Goal: Answer question/provide support

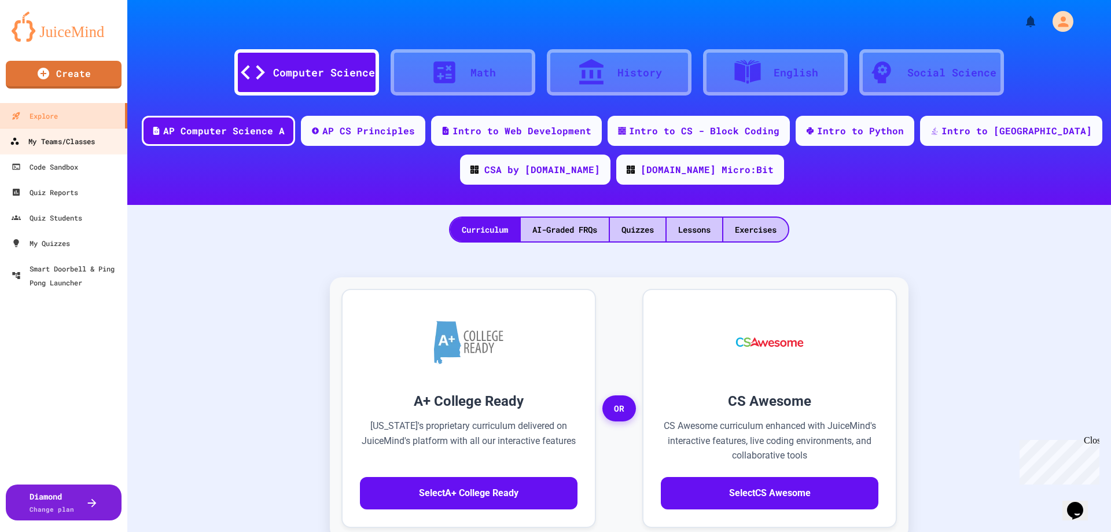
click at [84, 145] on div "My Teams/Classes" at bounding box center [52, 141] width 85 height 14
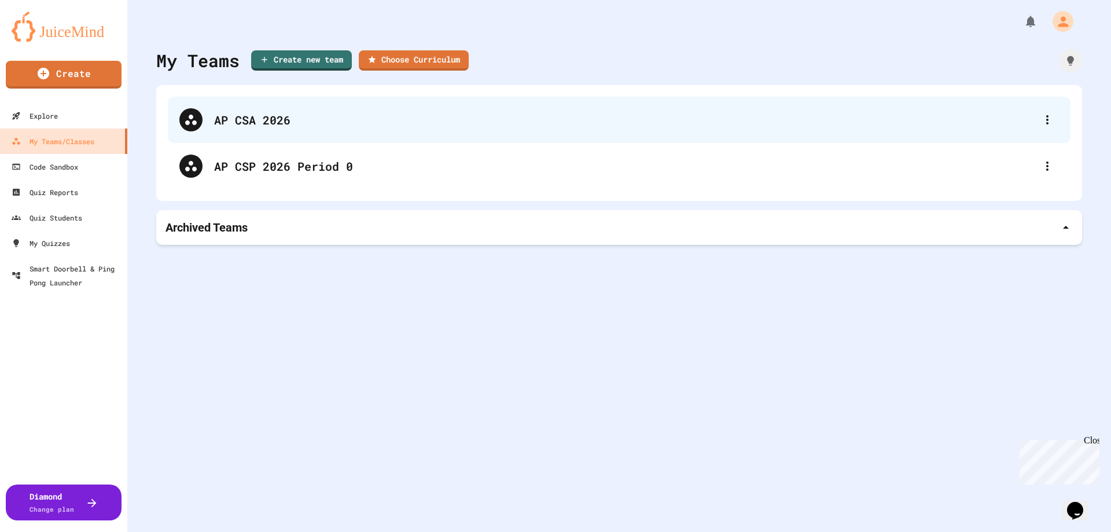
click at [256, 114] on div "AP CSA 2026" at bounding box center [624, 119] width 821 height 17
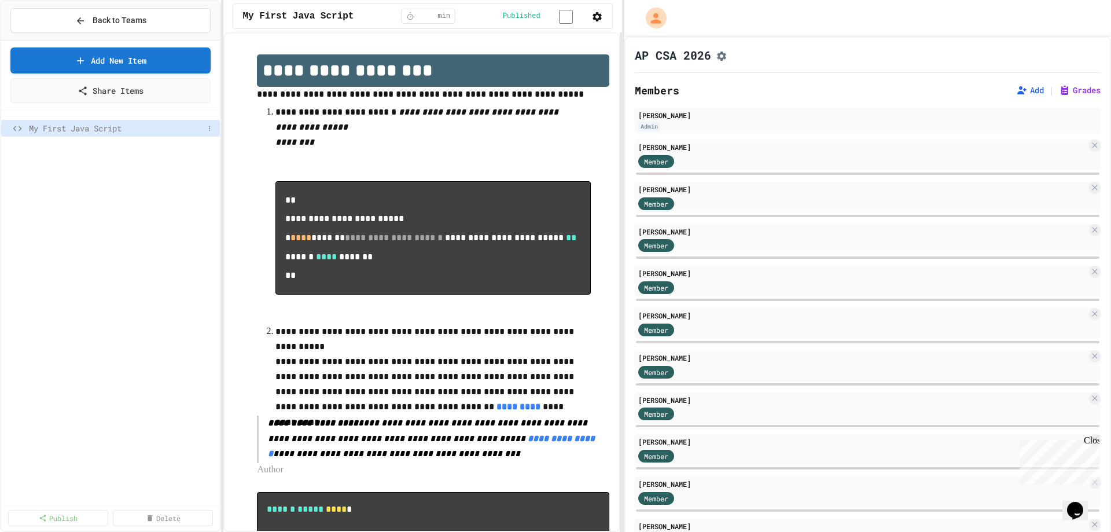
click at [117, 130] on span "My First Java Script" at bounding box center [116, 128] width 175 height 12
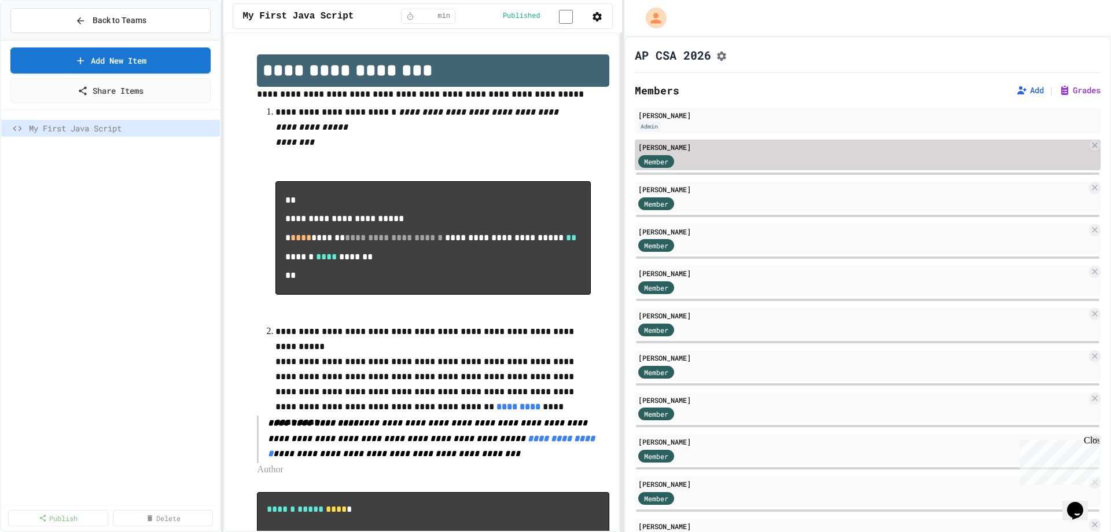
click at [664, 167] on span "Member" at bounding box center [656, 161] width 24 height 10
click at [755, 157] on div "[PERSON_NAME] Member" at bounding box center [868, 154] width 466 height 31
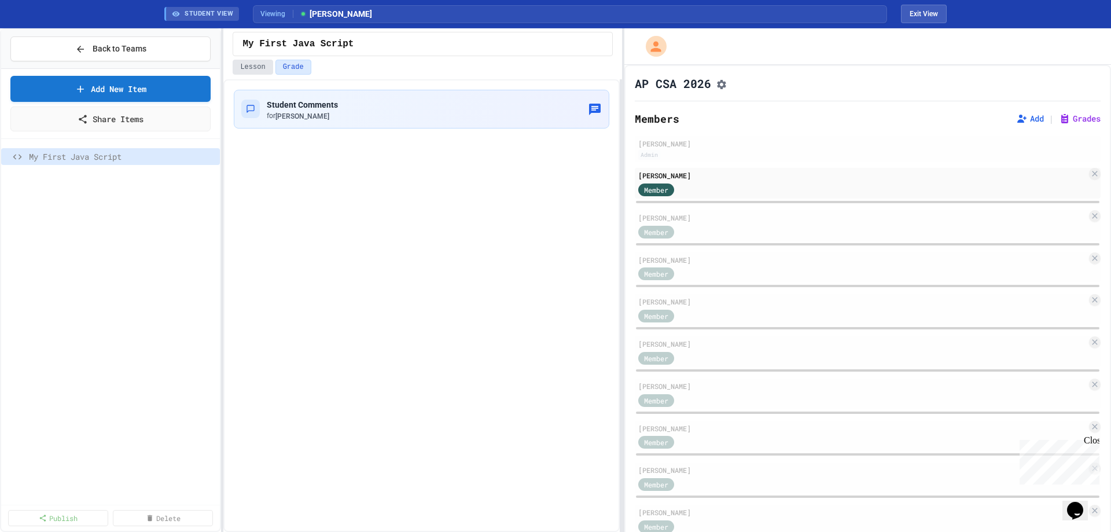
click at [249, 63] on button "Lesson" at bounding box center [253, 67] width 40 height 15
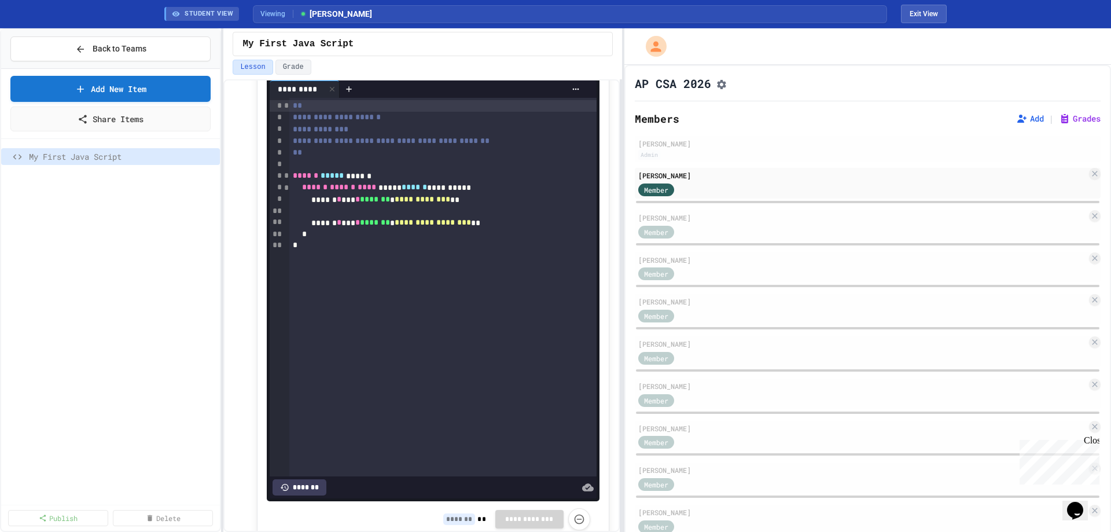
scroll to position [731, 0]
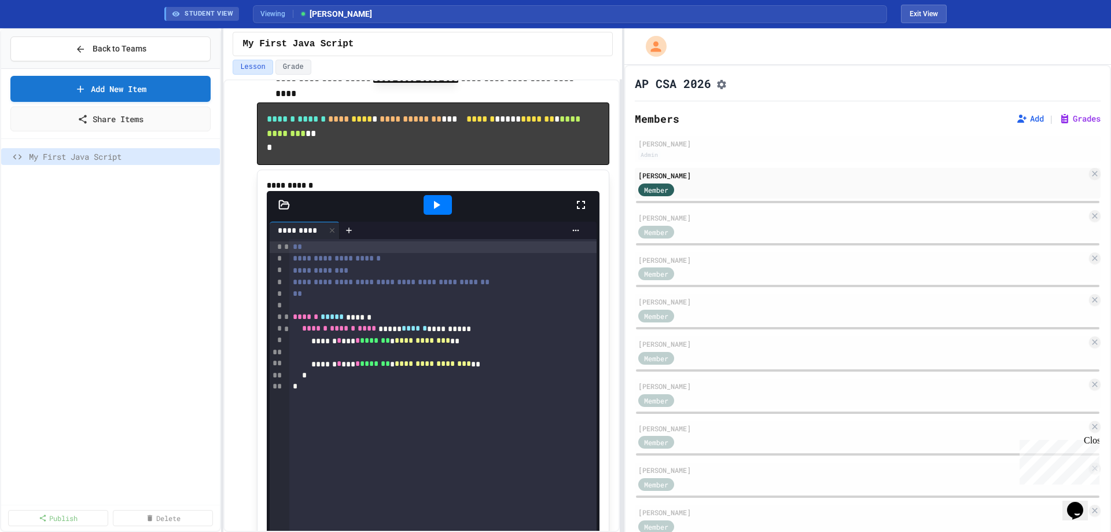
click at [436, 212] on icon at bounding box center [436, 205] width 14 height 14
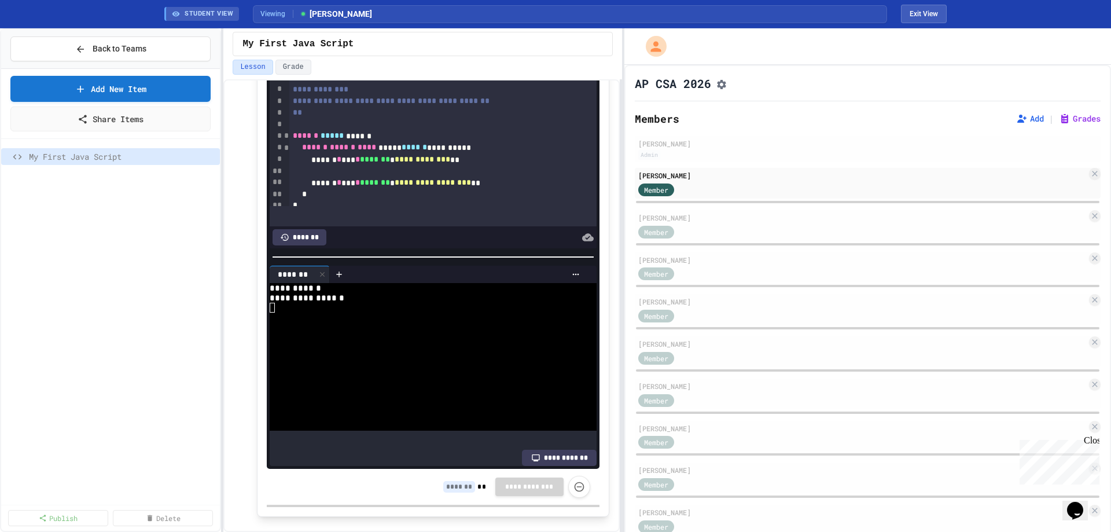
scroll to position [0, 0]
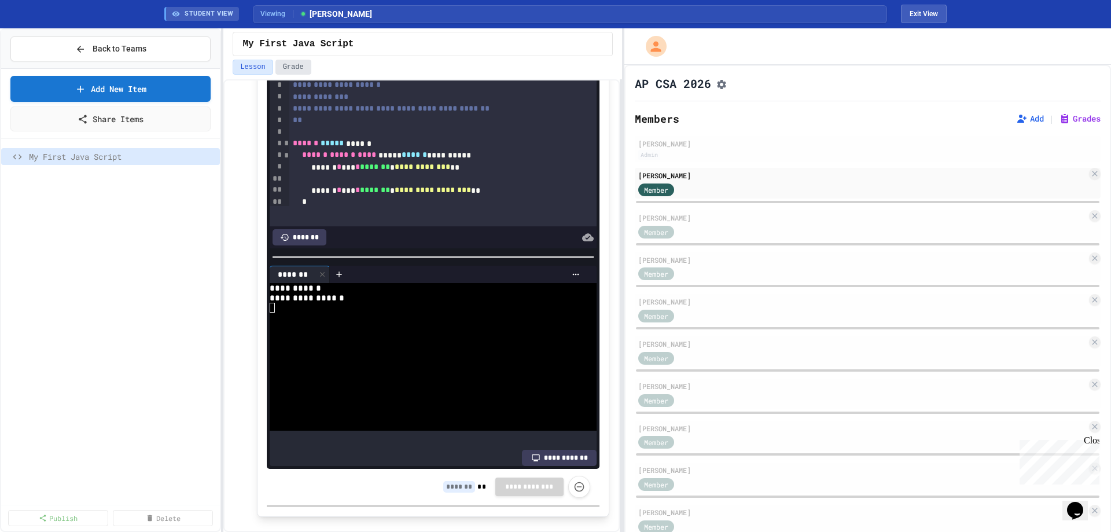
click at [291, 66] on button "Grade" at bounding box center [293, 67] width 36 height 15
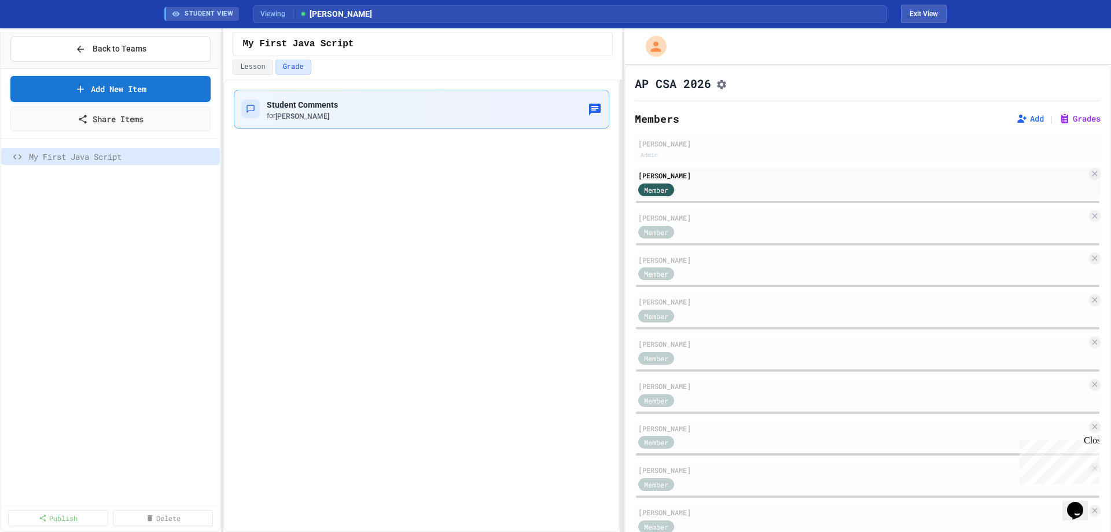
click at [401, 113] on div "Student Comments for [PERSON_NAME]" at bounding box center [421, 109] width 360 height 24
click at [212, 158] on icon at bounding box center [209, 156] width 7 height 7
click at [924, 14] on div at bounding box center [555, 266] width 1111 height 532
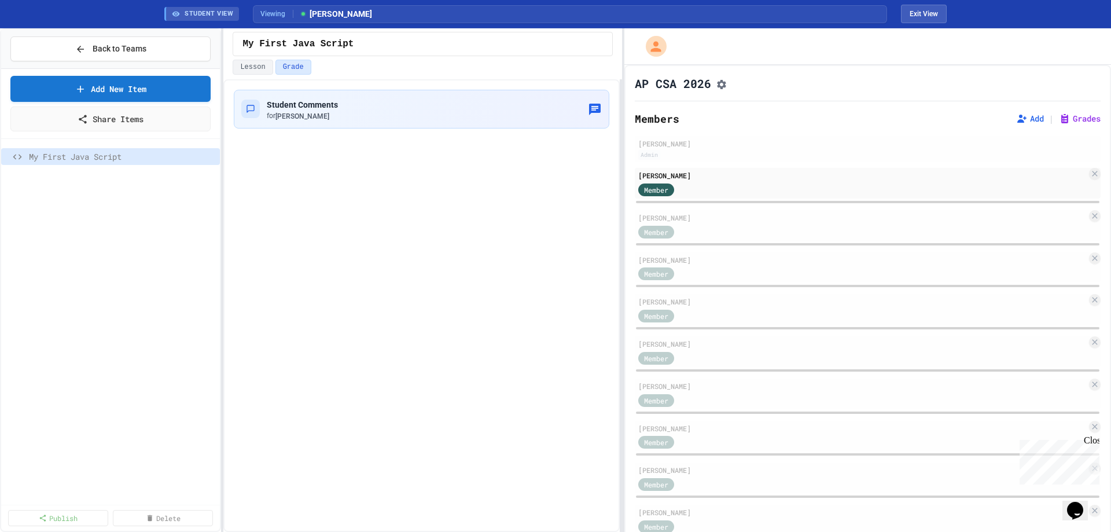
drag, startPoint x: 922, startPoint y: 13, endPoint x: 848, endPoint y: 28, distance: 75.7
click at [921, 13] on button "Exit View" at bounding box center [924, 14] width 46 height 19
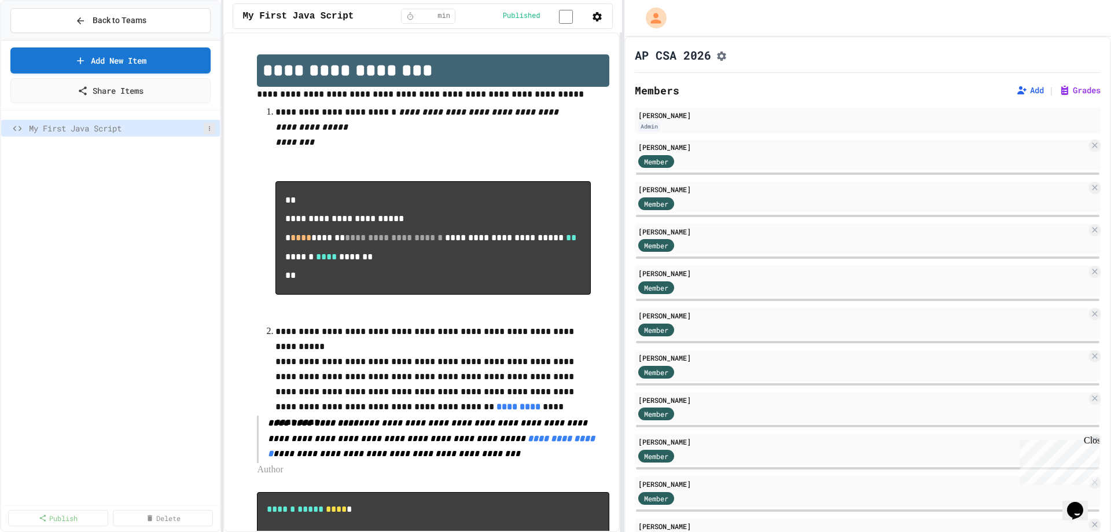
click at [206, 131] on icon at bounding box center [209, 128] width 7 height 7
click at [594, 16] on div at bounding box center [555, 266] width 1111 height 532
click at [594, 16] on icon "button" at bounding box center [596, 16] width 9 height 9
click at [575, 531] on li "Edit Lesson Plan" at bounding box center [561, 542] width 1099 height 19
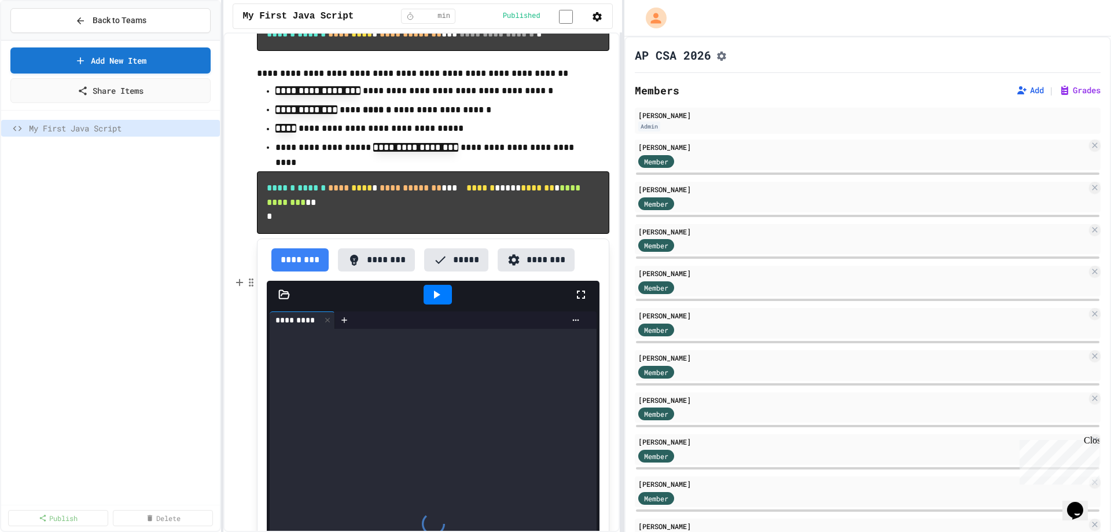
scroll to position [636, 0]
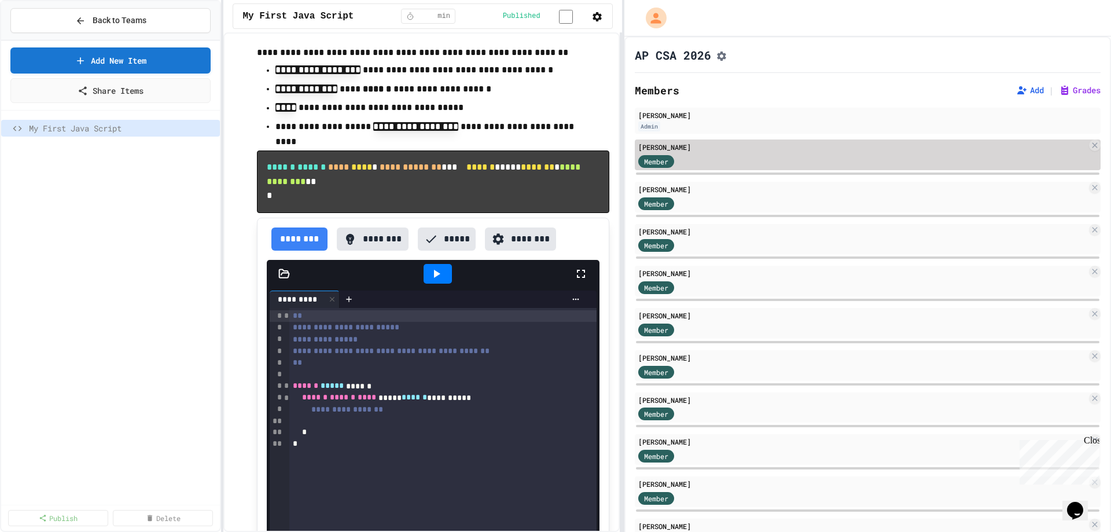
click at [726, 162] on div "Member" at bounding box center [862, 160] width 448 height 14
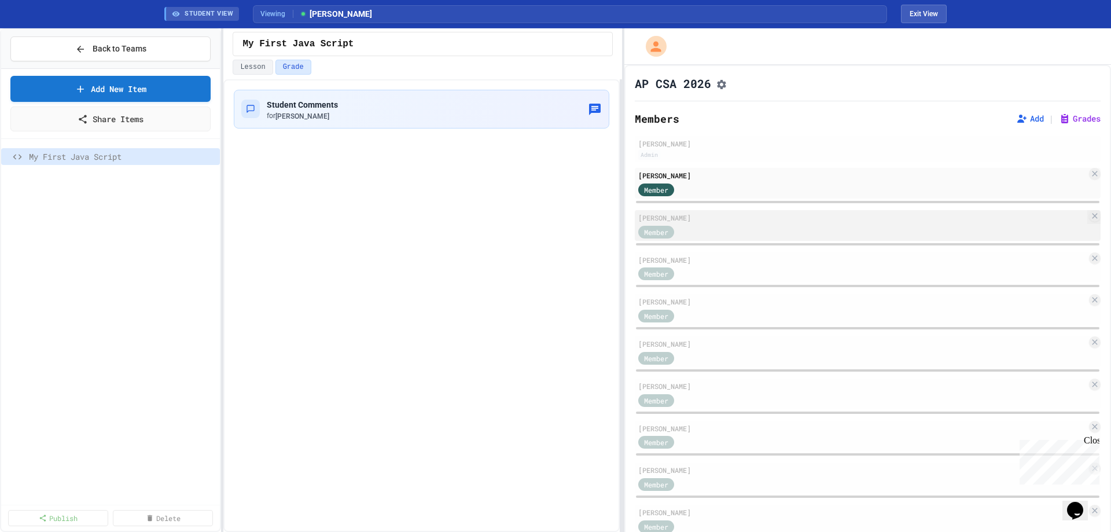
click at [706, 222] on div "[PERSON_NAME]" at bounding box center [862, 217] width 448 height 10
click at [256, 64] on button "Lesson" at bounding box center [253, 67] width 40 height 15
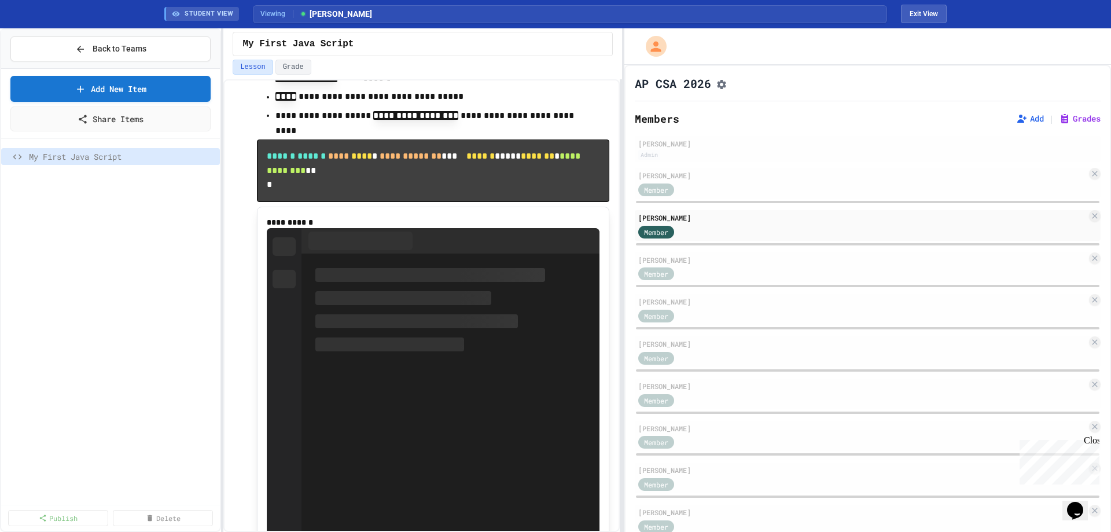
scroll to position [962, 0]
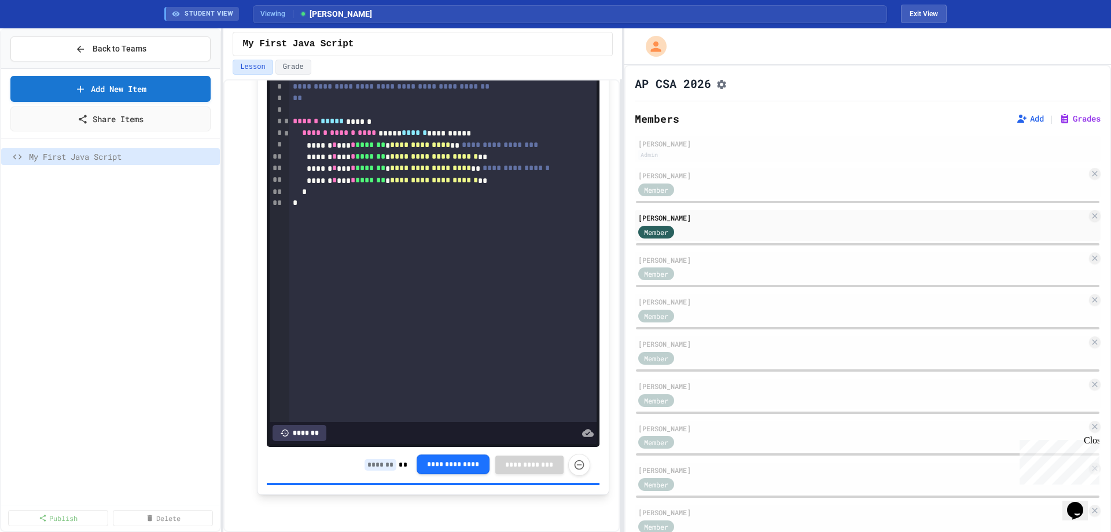
click at [448, 465] on button "**********" at bounding box center [452, 464] width 73 height 20
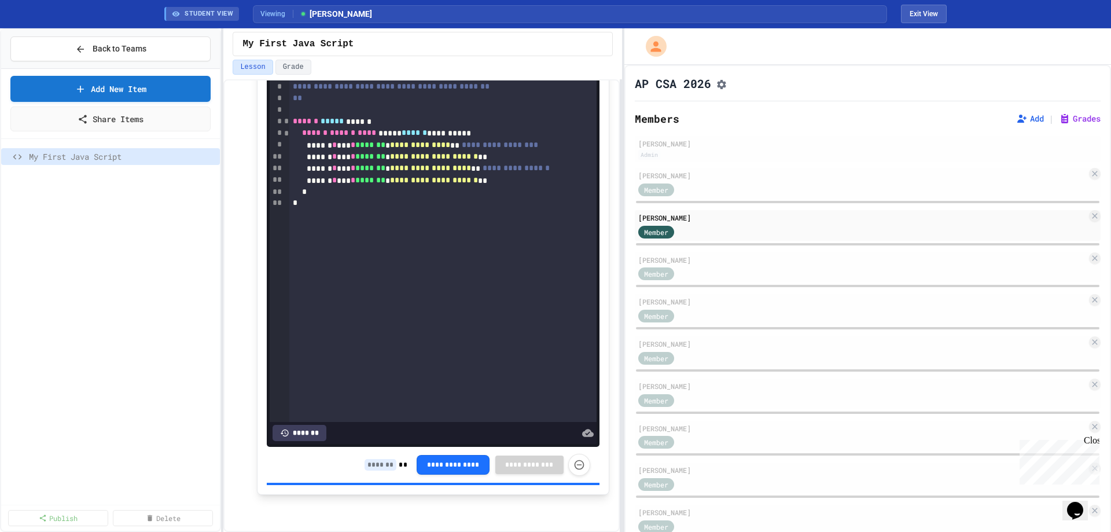
click at [374, 467] on input at bounding box center [380, 465] width 32 height 12
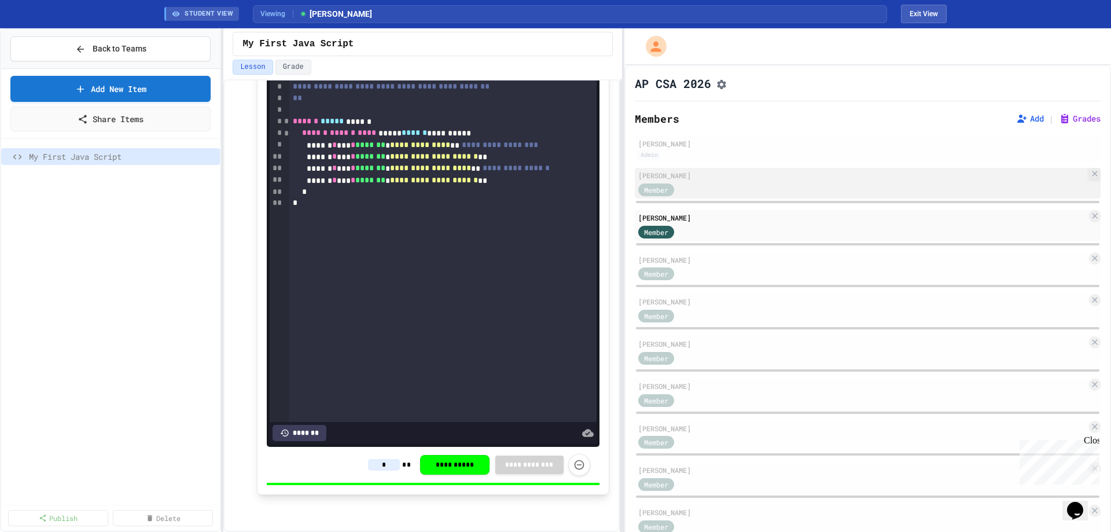
type input "*"
click at [697, 190] on div "Member" at bounding box center [862, 189] width 448 height 14
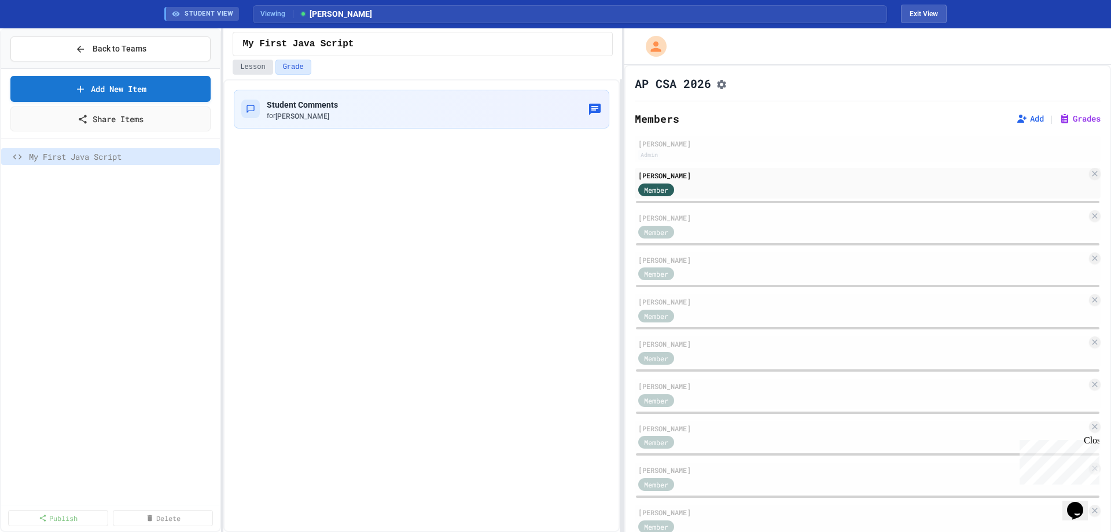
click at [250, 63] on button "Lesson" at bounding box center [253, 67] width 40 height 15
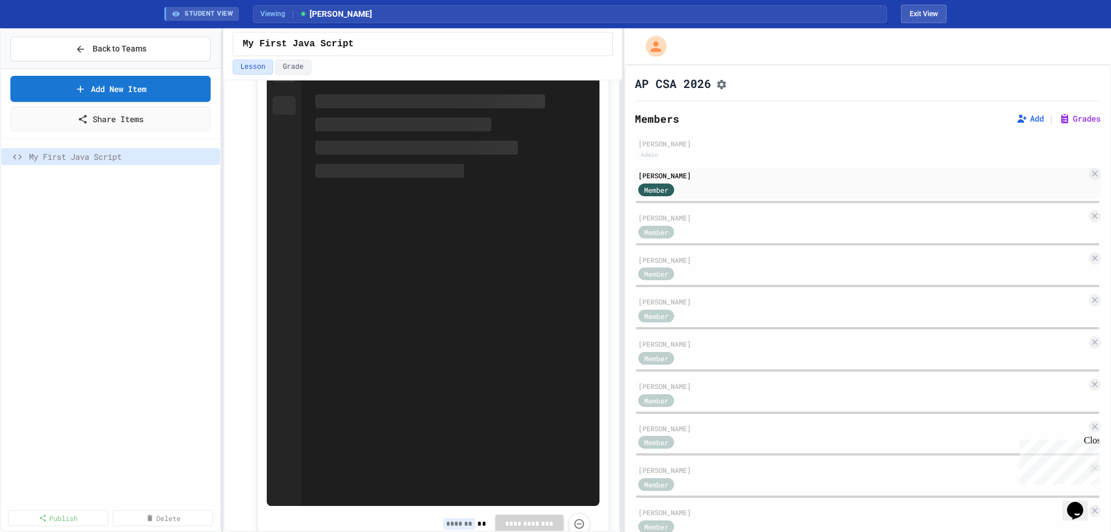
scroll to position [962, 0]
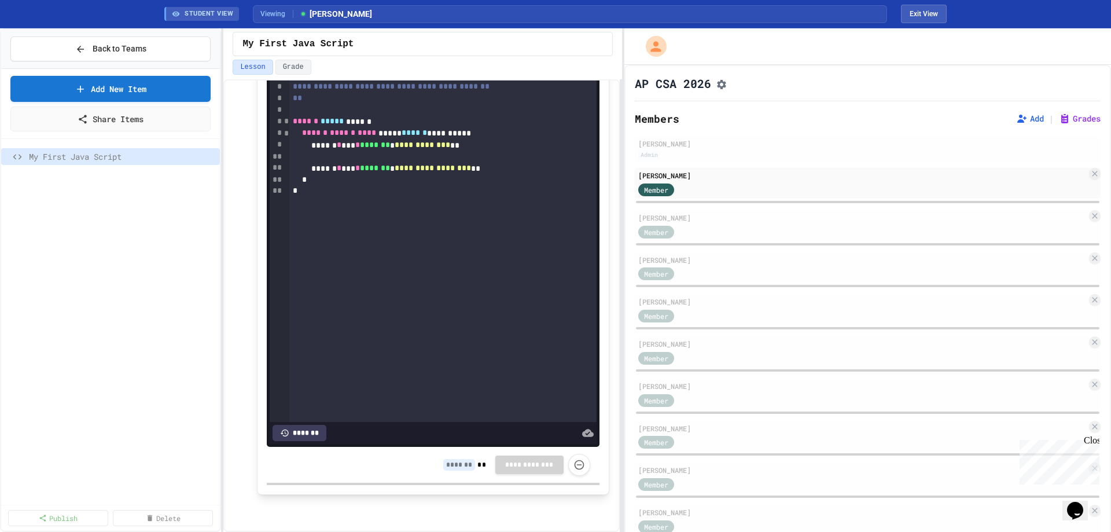
click at [449, 469] on input at bounding box center [459, 465] width 32 height 12
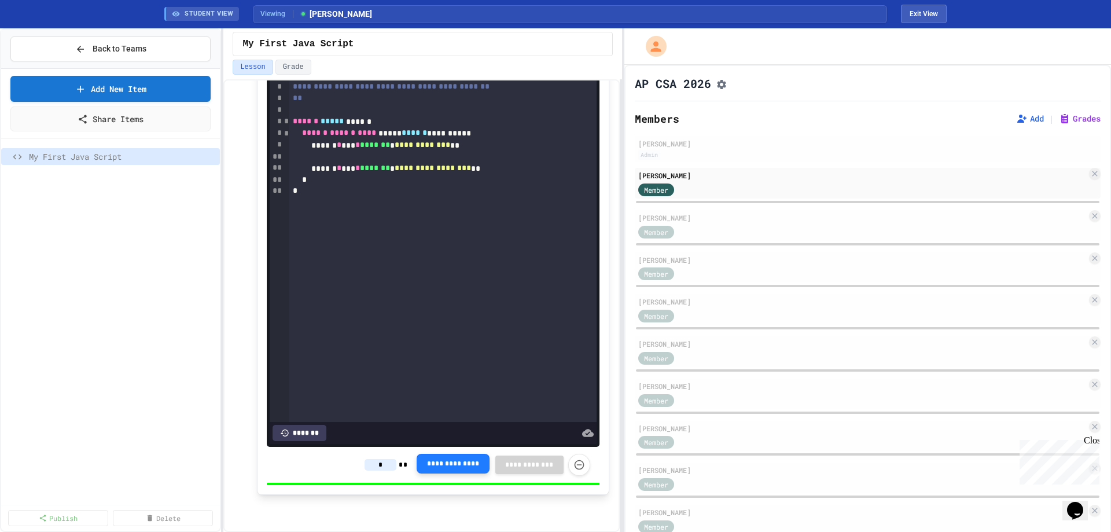
type input "*"
click at [462, 460] on button "**********" at bounding box center [452, 465] width 73 height 20
click at [312, 451] on div "**********" at bounding box center [433, 465] width 332 height 36
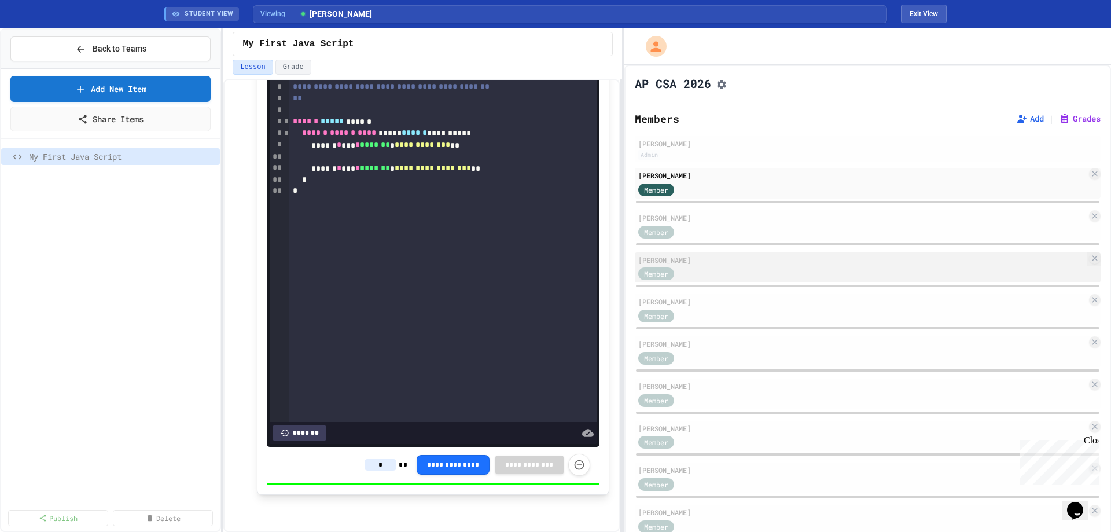
click at [713, 272] on div "Member" at bounding box center [862, 273] width 448 height 14
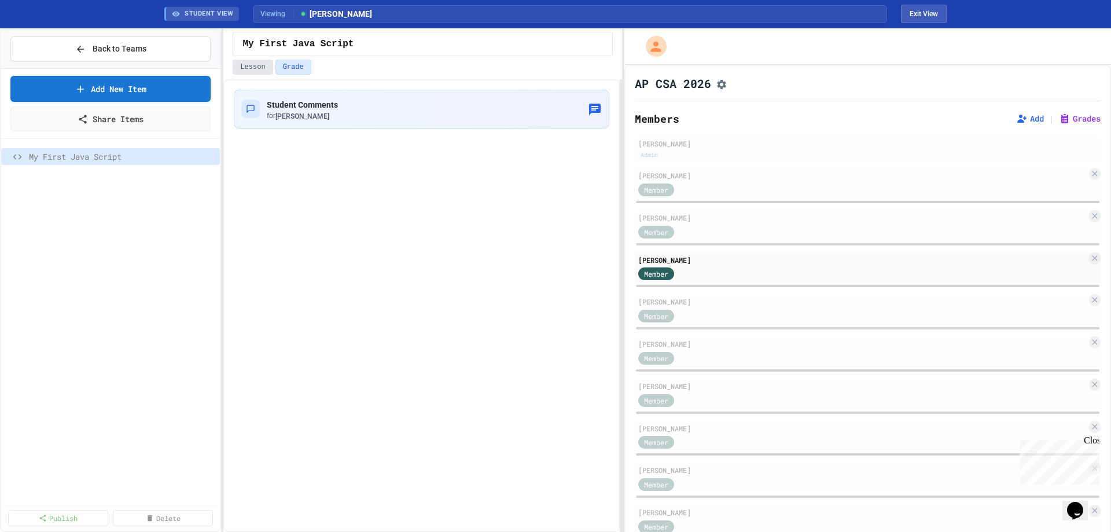
click at [258, 69] on button "Lesson" at bounding box center [253, 67] width 40 height 15
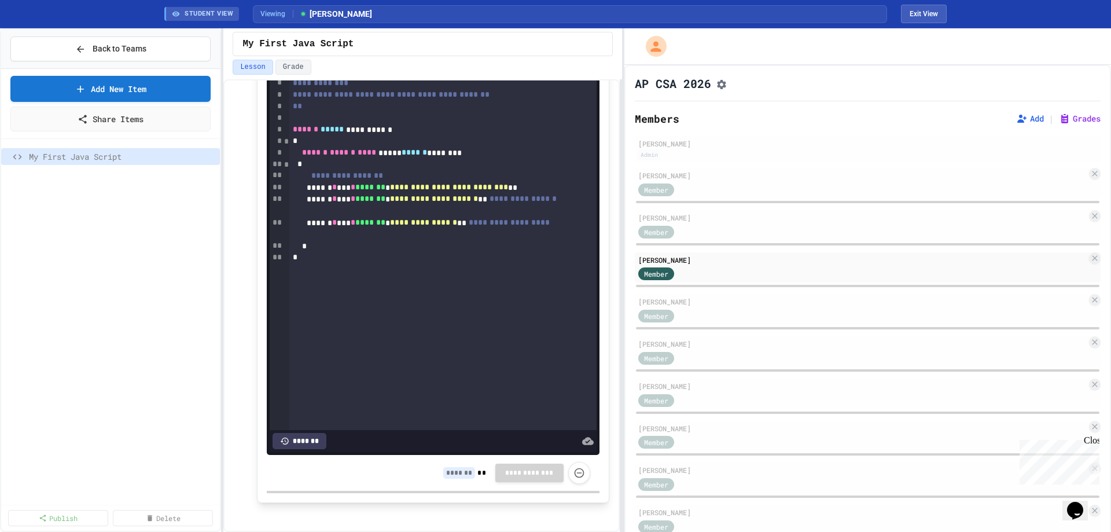
scroll to position [847, 0]
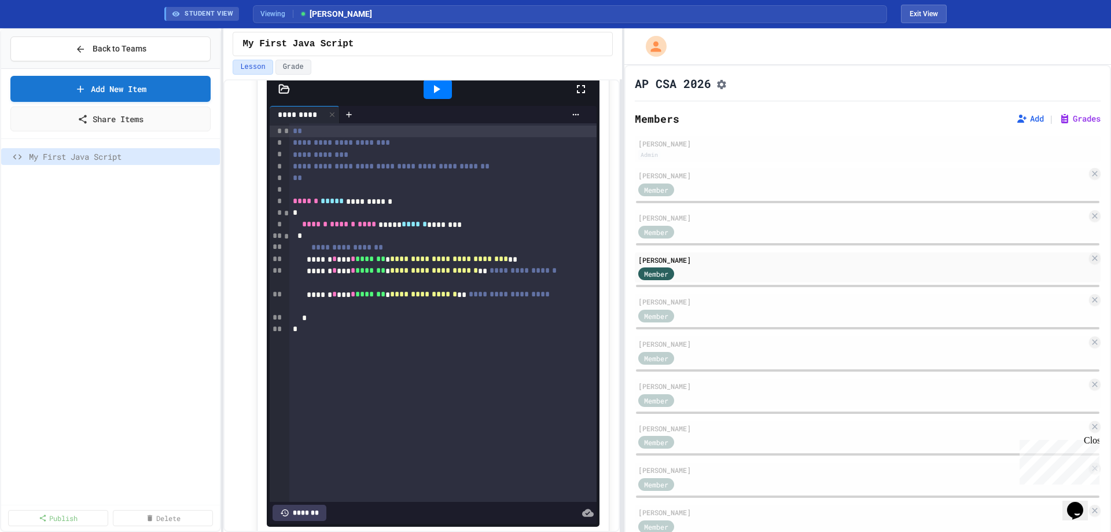
click at [423, 99] on div at bounding box center [437, 89] width 28 height 20
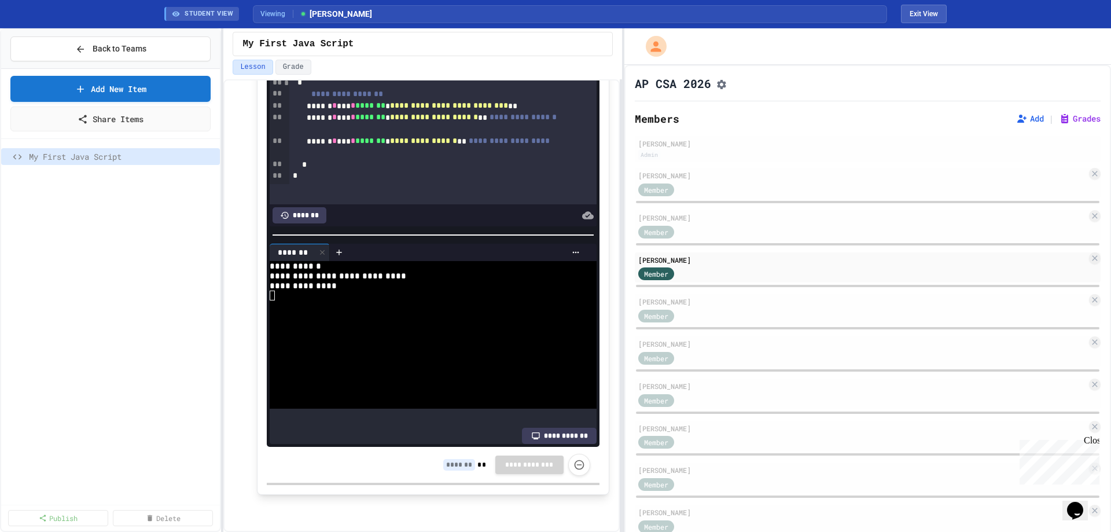
scroll to position [962, 0]
click at [443, 463] on input at bounding box center [459, 465] width 32 height 12
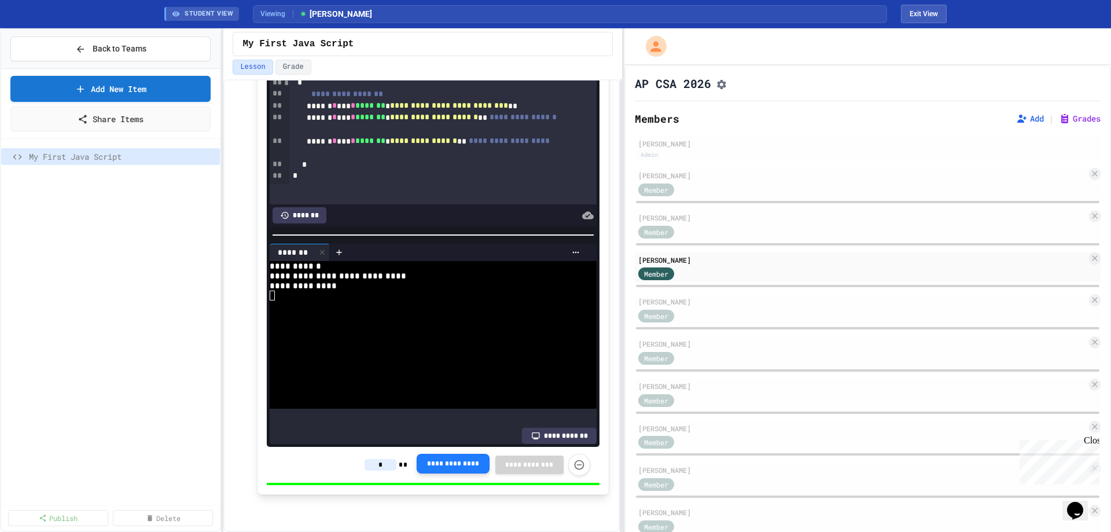
type input "*"
click at [463, 465] on button "**********" at bounding box center [452, 465] width 73 height 20
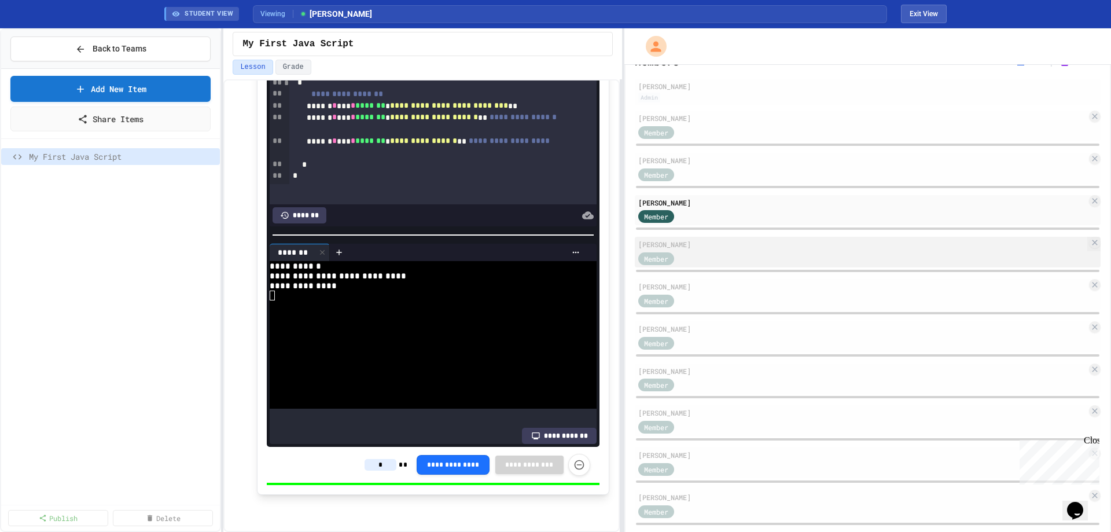
scroll to position [58, 0]
click at [702, 256] on div "Member" at bounding box center [862, 257] width 448 height 14
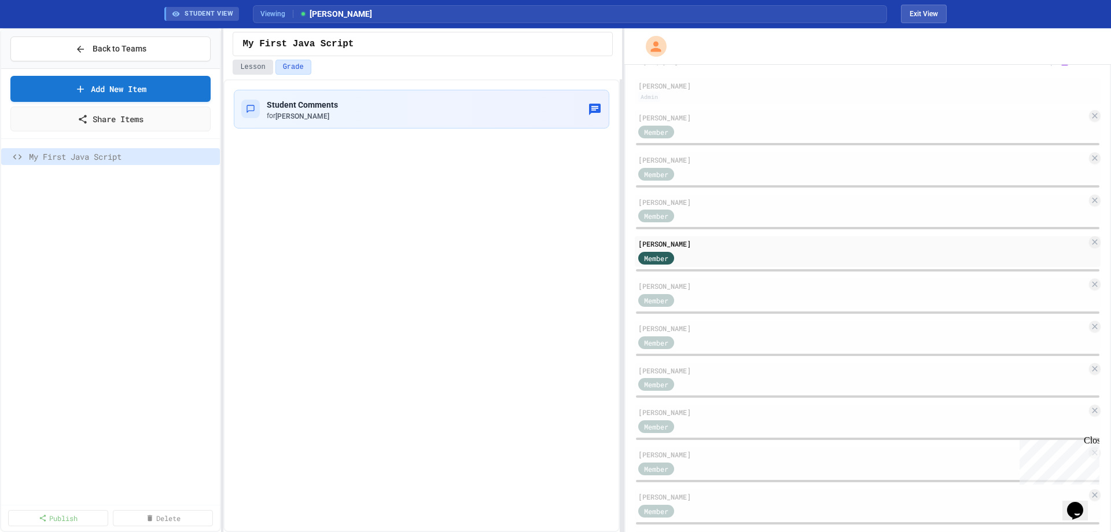
click at [239, 66] on button "Lesson" at bounding box center [253, 67] width 40 height 15
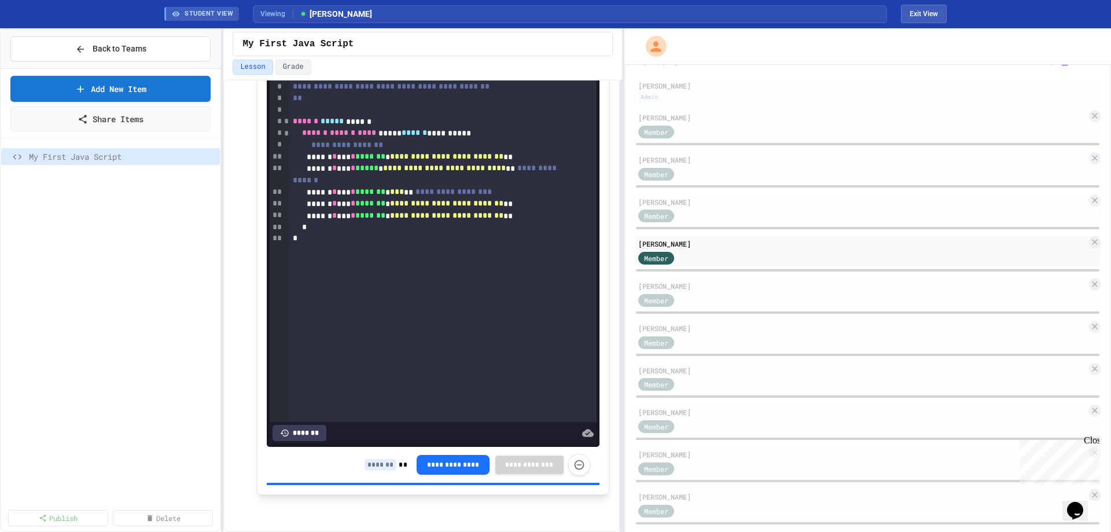
scroll to position [962, 0]
click at [375, 462] on input at bounding box center [380, 465] width 32 height 12
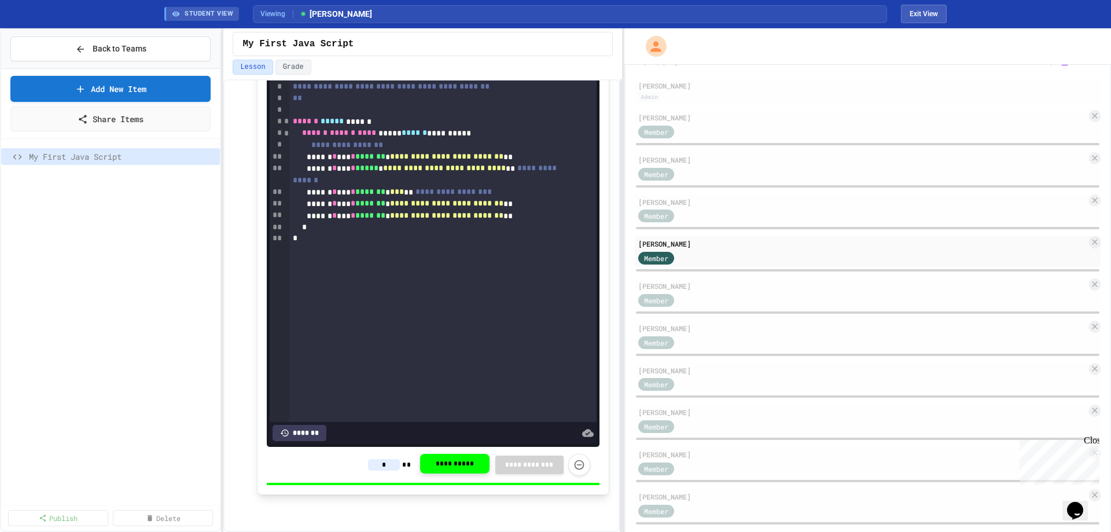
type input "*"
click at [451, 466] on button "**********" at bounding box center [454, 465] width 69 height 20
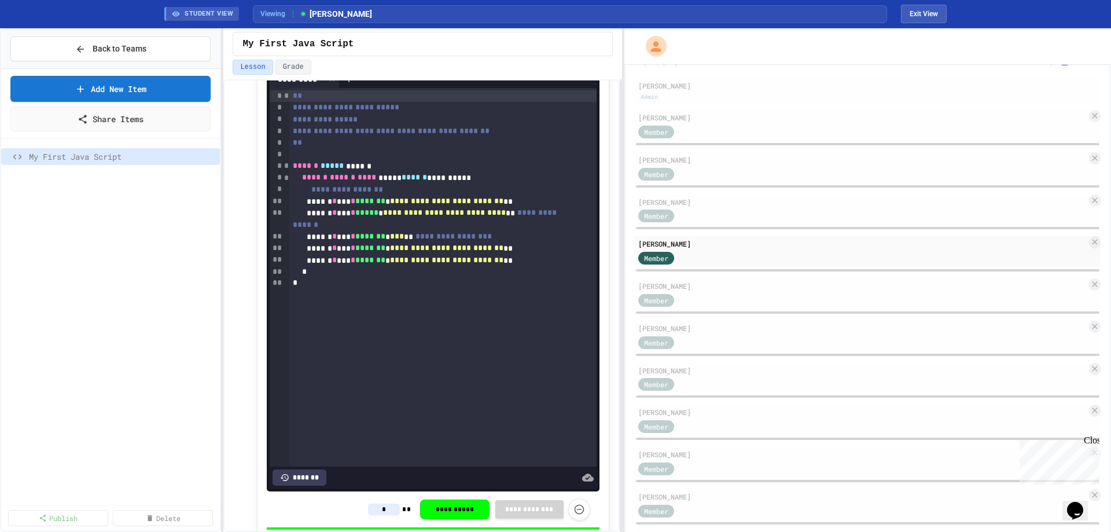
scroll to position [789, 0]
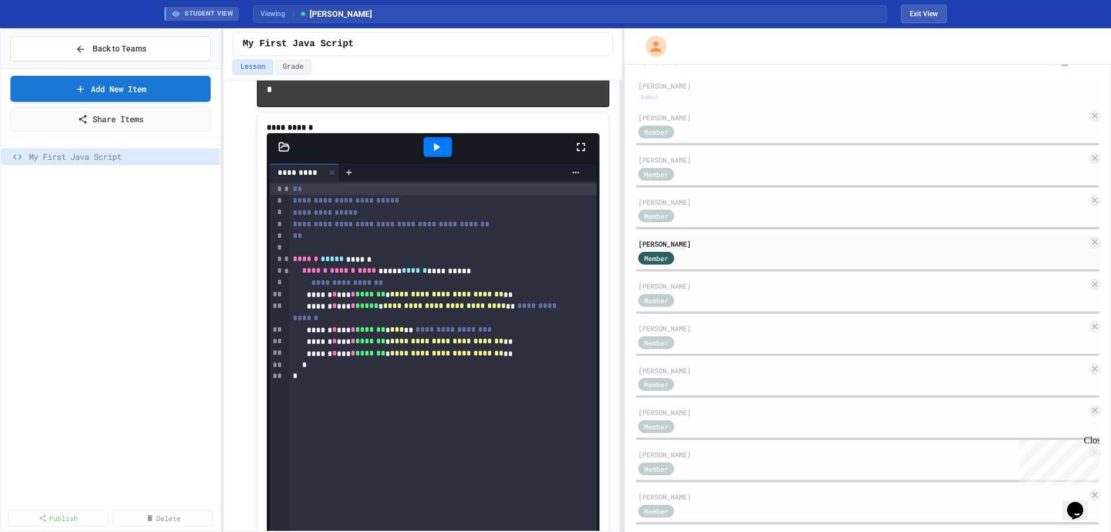
click at [438, 154] on icon at bounding box center [436, 147] width 14 height 14
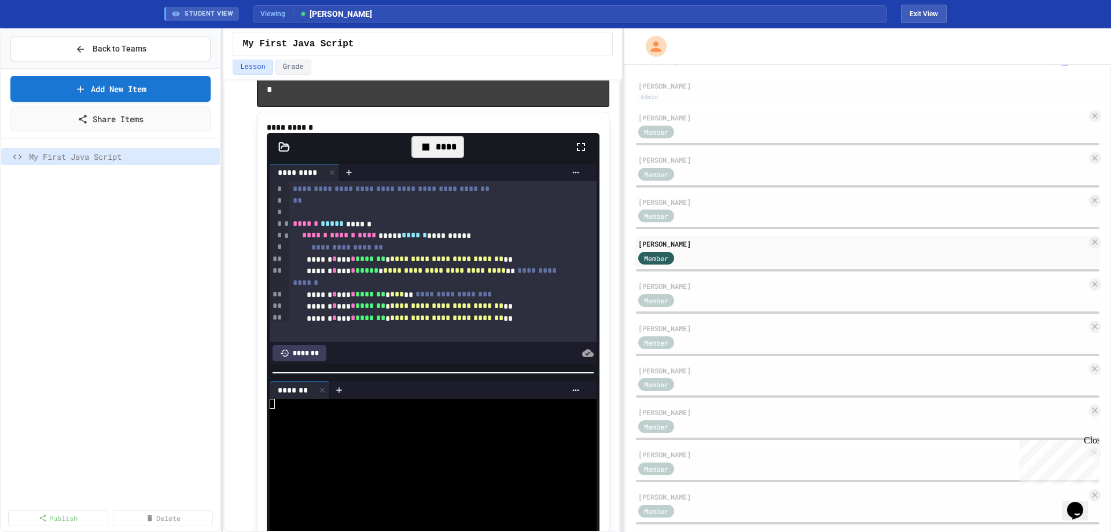
scroll to position [63, 0]
